Goal: Navigation & Orientation: Find specific page/section

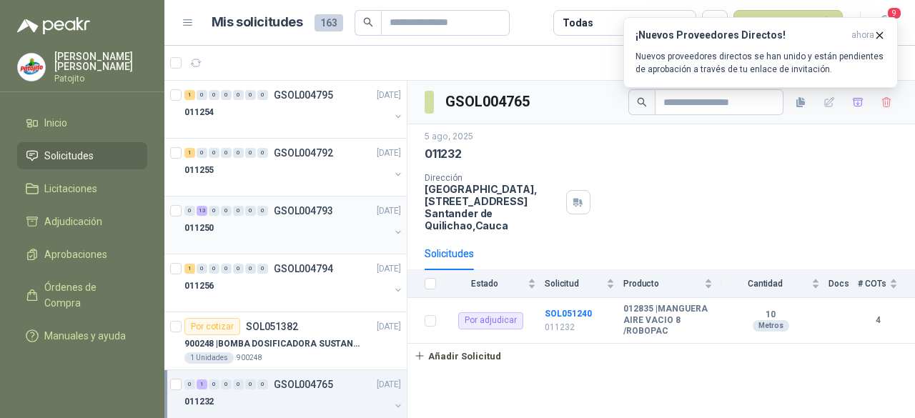
click at [242, 221] on div "011250" at bounding box center [286, 228] width 205 height 17
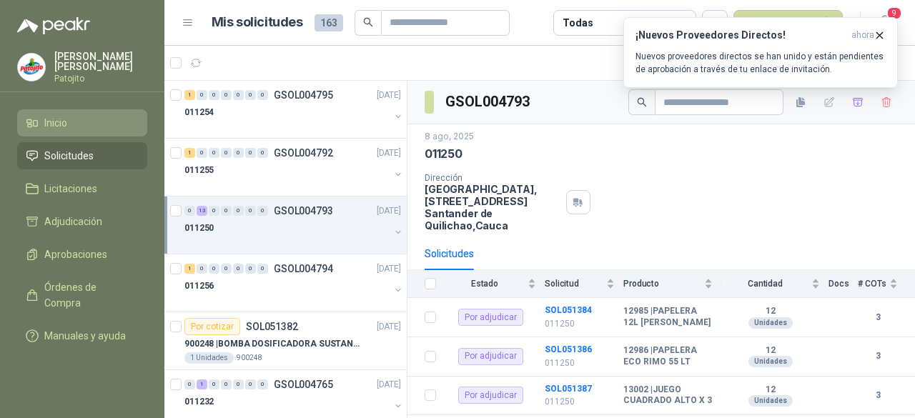
click at [107, 121] on li "Inicio" at bounding box center [82, 123] width 113 height 16
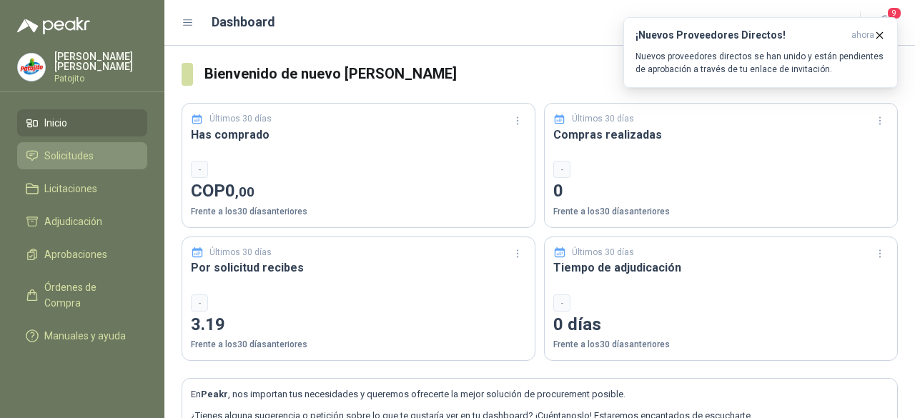
click at [51, 152] on span "Solicitudes" at bounding box center [68, 156] width 49 height 16
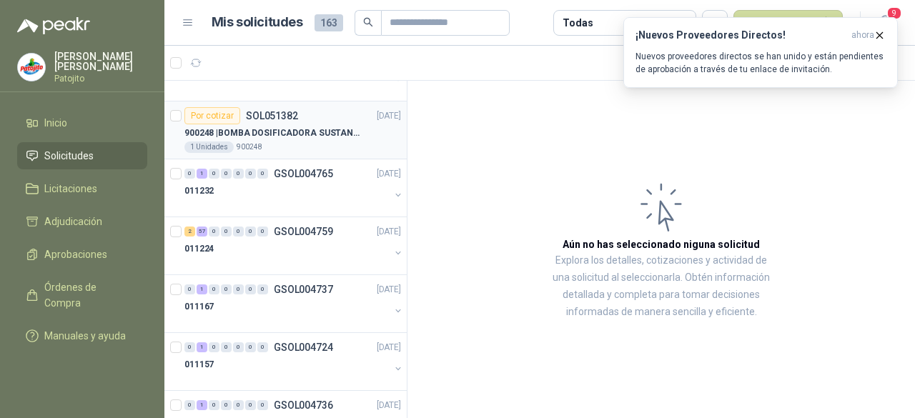
scroll to position [215, 0]
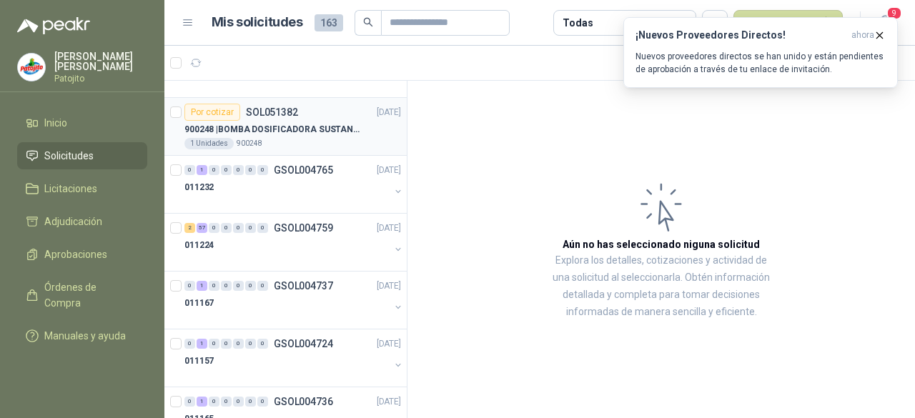
click at [332, 124] on p "900248 | BOMBA DOSIFICADORA SUSTANCIAS QUIMICAS" at bounding box center [273, 130] width 178 height 14
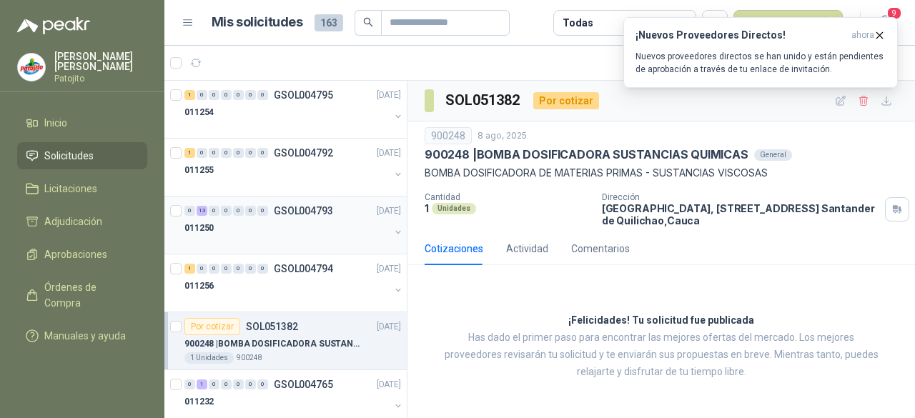
click at [243, 204] on div "0 13 0 0 0 0 0 GSOL004793 [DATE]" at bounding box center [294, 210] width 220 height 17
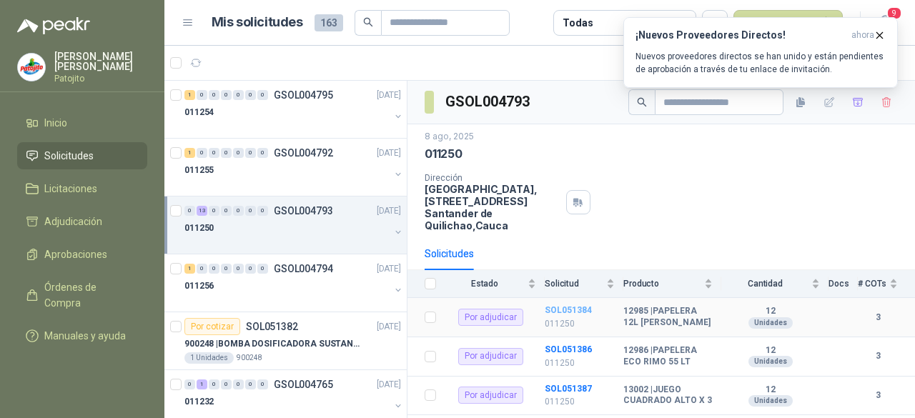
click at [562, 312] on b "SOL051384" at bounding box center [568, 310] width 47 height 10
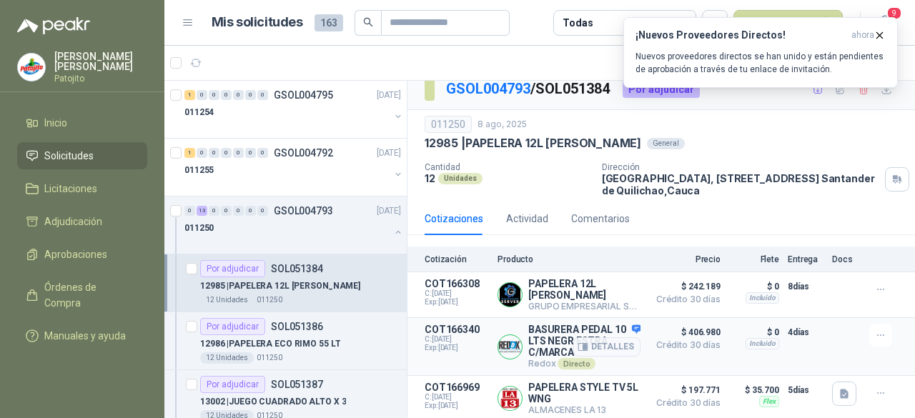
scroll to position [15, 0]
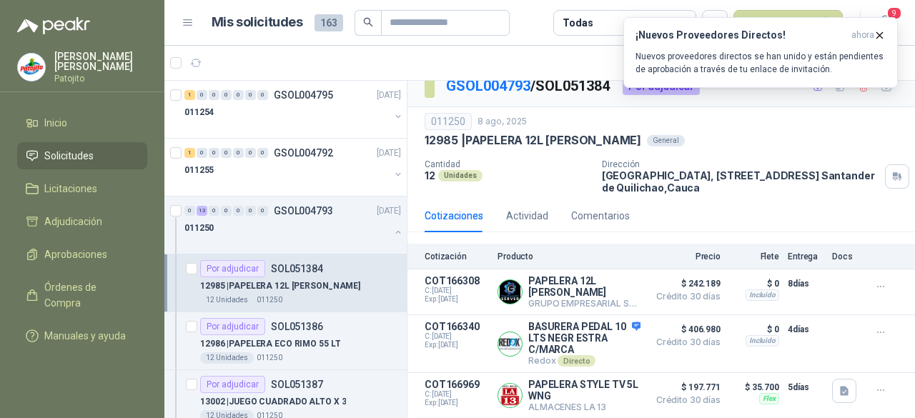
click at [286, 285] on p "12985 | PAPELERA 12L [PERSON_NAME]" at bounding box center [280, 287] width 160 height 14
click at [313, 285] on p "12985 | PAPELERA 12L [PERSON_NAME]" at bounding box center [280, 287] width 160 height 14
click at [308, 223] on div "011250" at bounding box center [286, 228] width 205 height 17
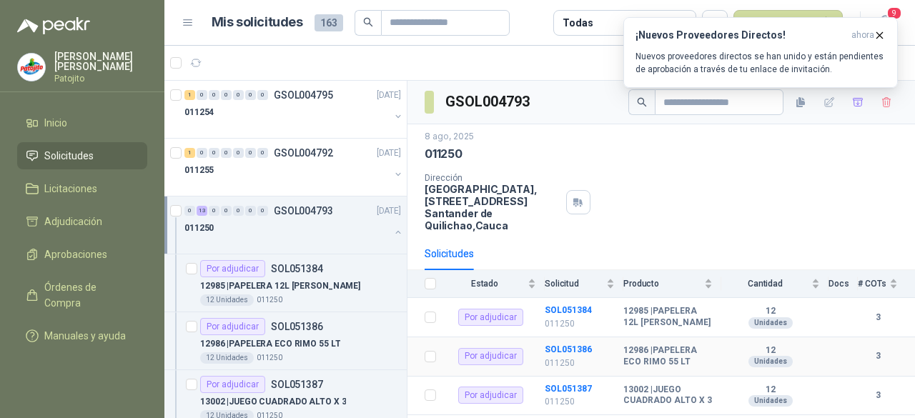
click at [591, 350] on td "SOL051386 011250" at bounding box center [584, 357] width 79 height 39
click at [579, 350] on b "SOL051386" at bounding box center [568, 350] width 47 height 10
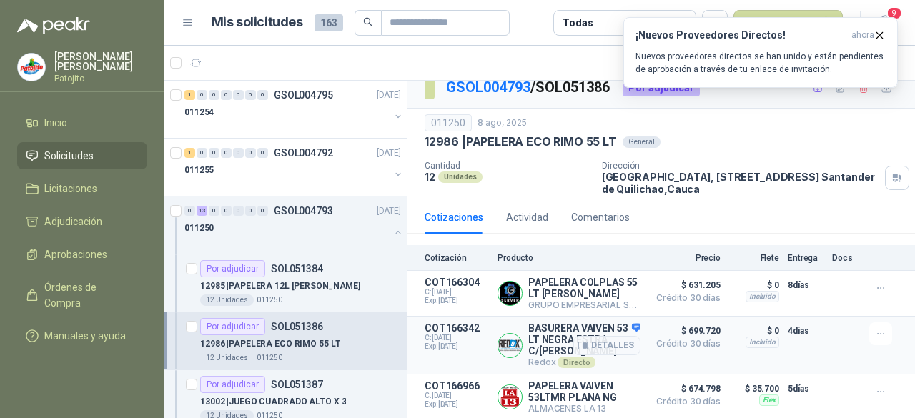
scroll to position [15, 0]
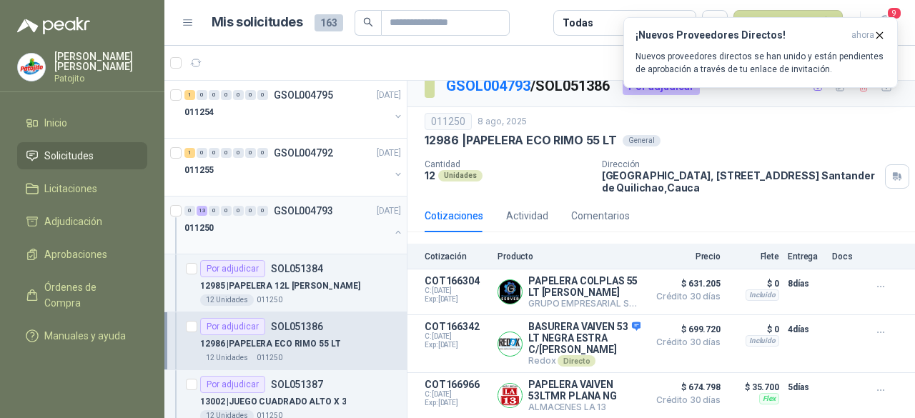
click at [288, 234] on div "011250" at bounding box center [286, 228] width 205 height 17
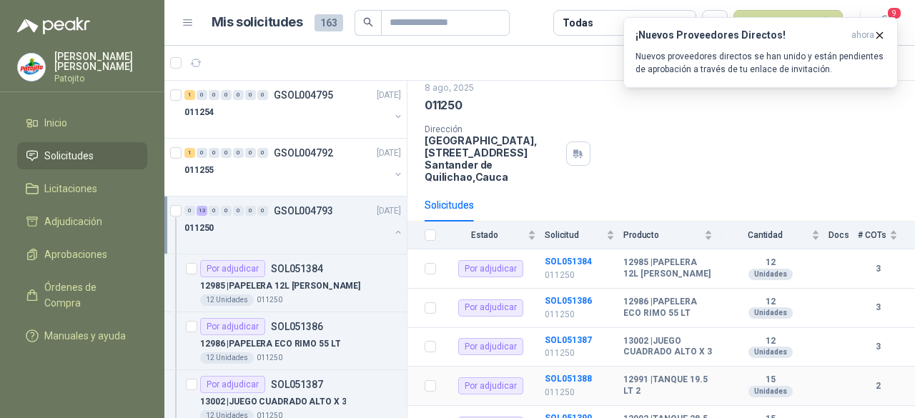
scroll to position [72, 0]
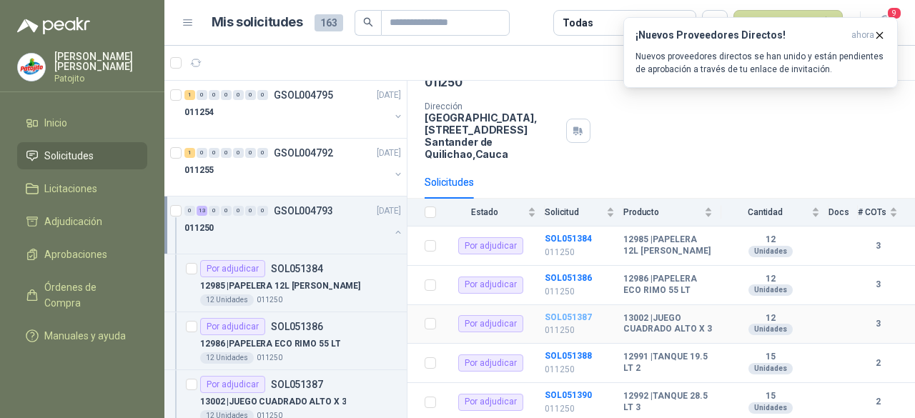
click at [579, 318] on b "SOL051387" at bounding box center [568, 318] width 47 height 10
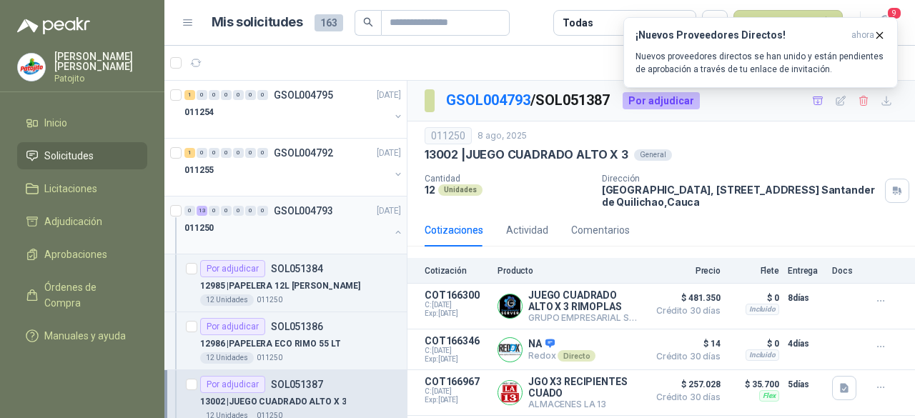
click at [293, 220] on div "011250" at bounding box center [286, 228] width 205 height 17
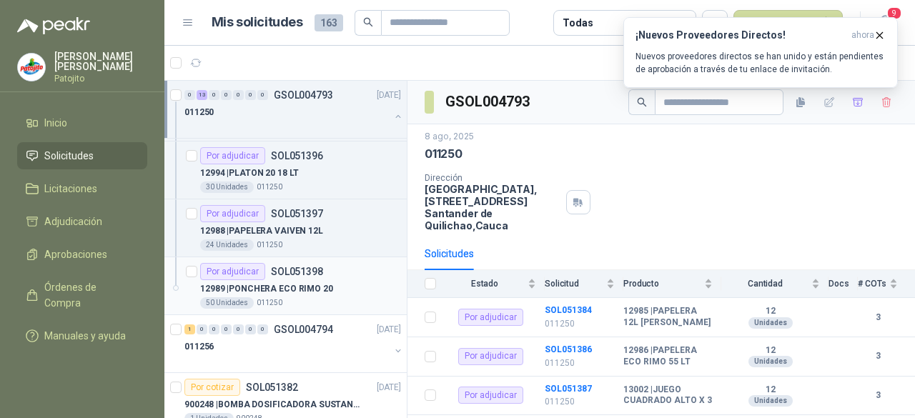
scroll to position [715, 0]
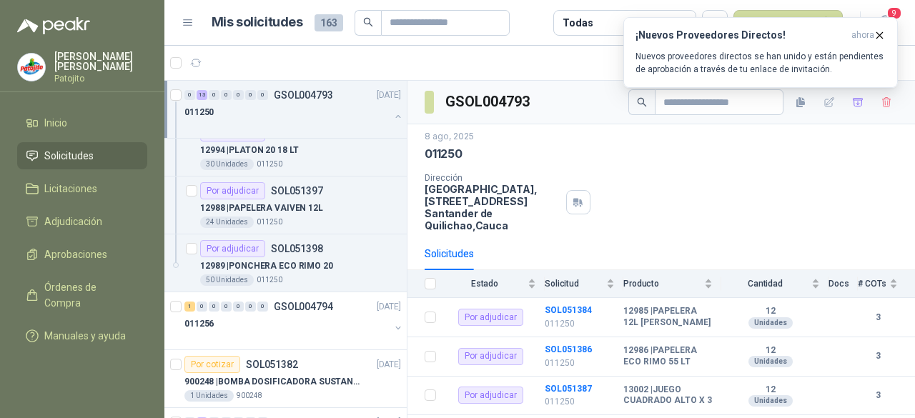
click at [73, 153] on span "Solicitudes" at bounding box center [68, 156] width 49 height 16
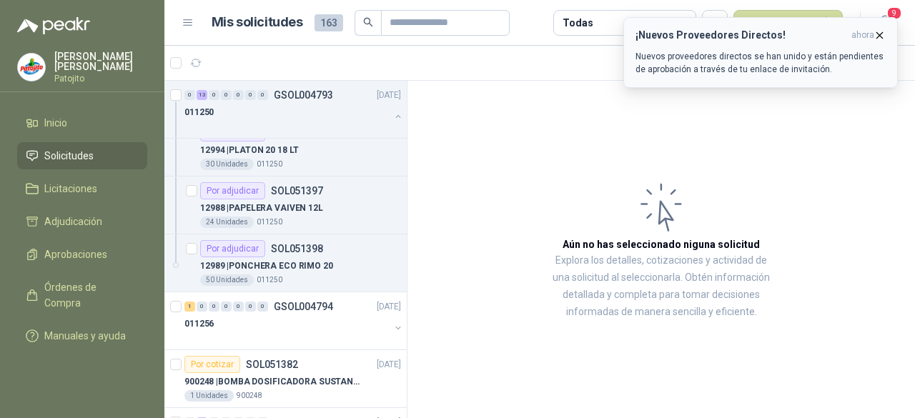
click at [880, 35] on icon "button" at bounding box center [880, 35] width 12 height 12
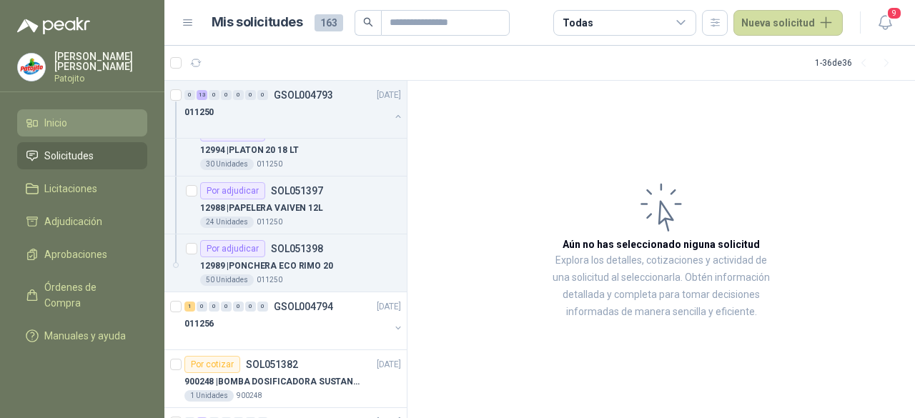
click at [62, 116] on span "Inicio" at bounding box center [55, 123] width 23 height 16
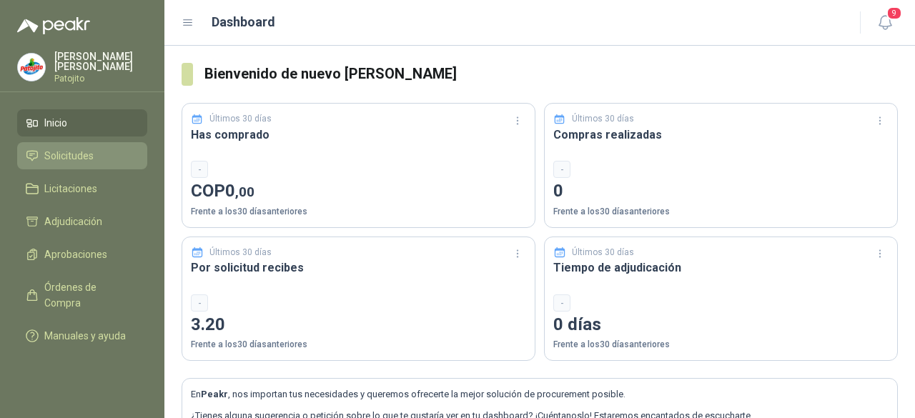
click at [85, 151] on span "Solicitudes" at bounding box center [68, 156] width 49 height 16
